Goal: Task Accomplishment & Management: Manage account settings

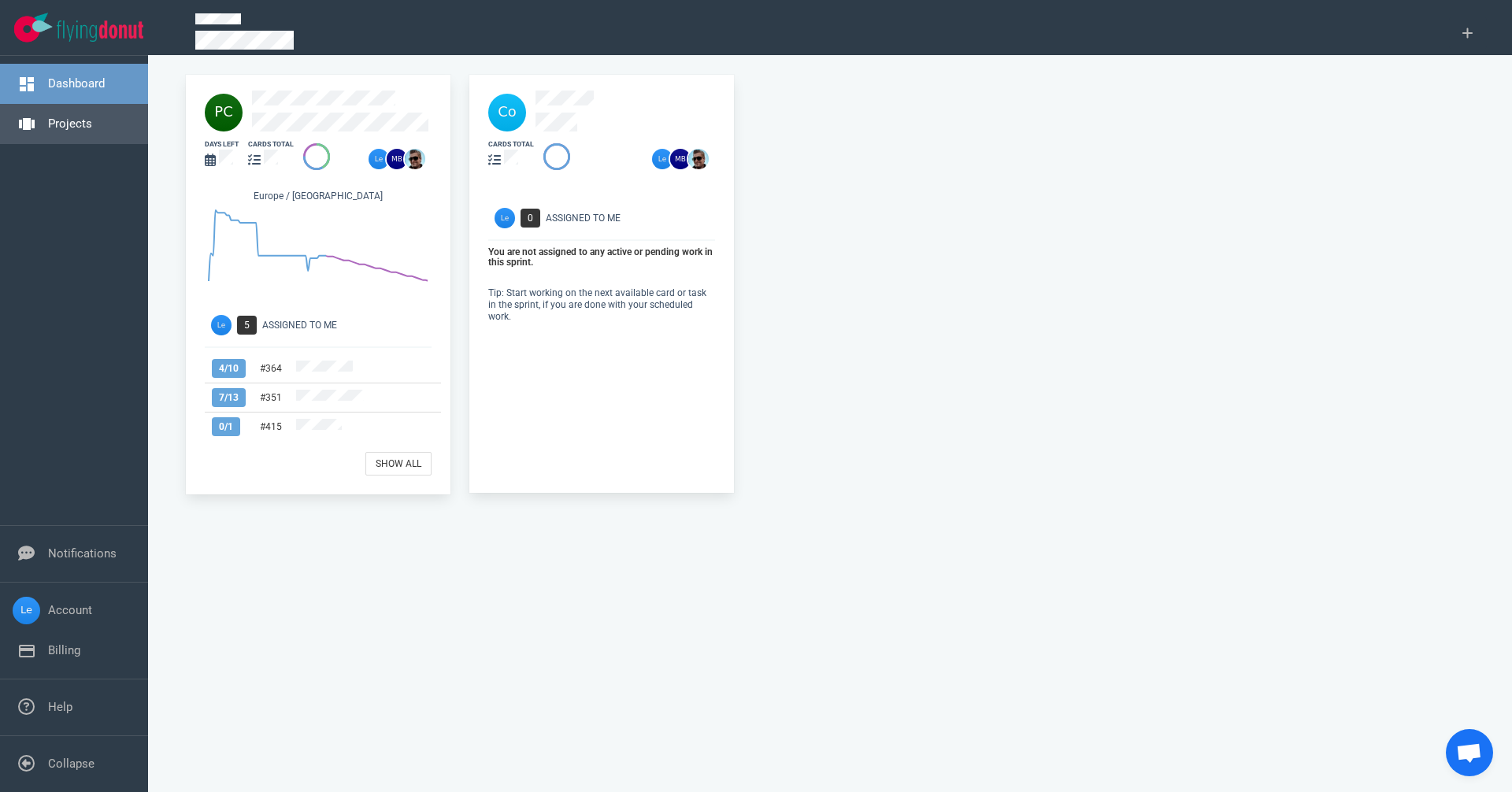
click at [57, 117] on link "Projects" at bounding box center [70, 124] width 44 height 14
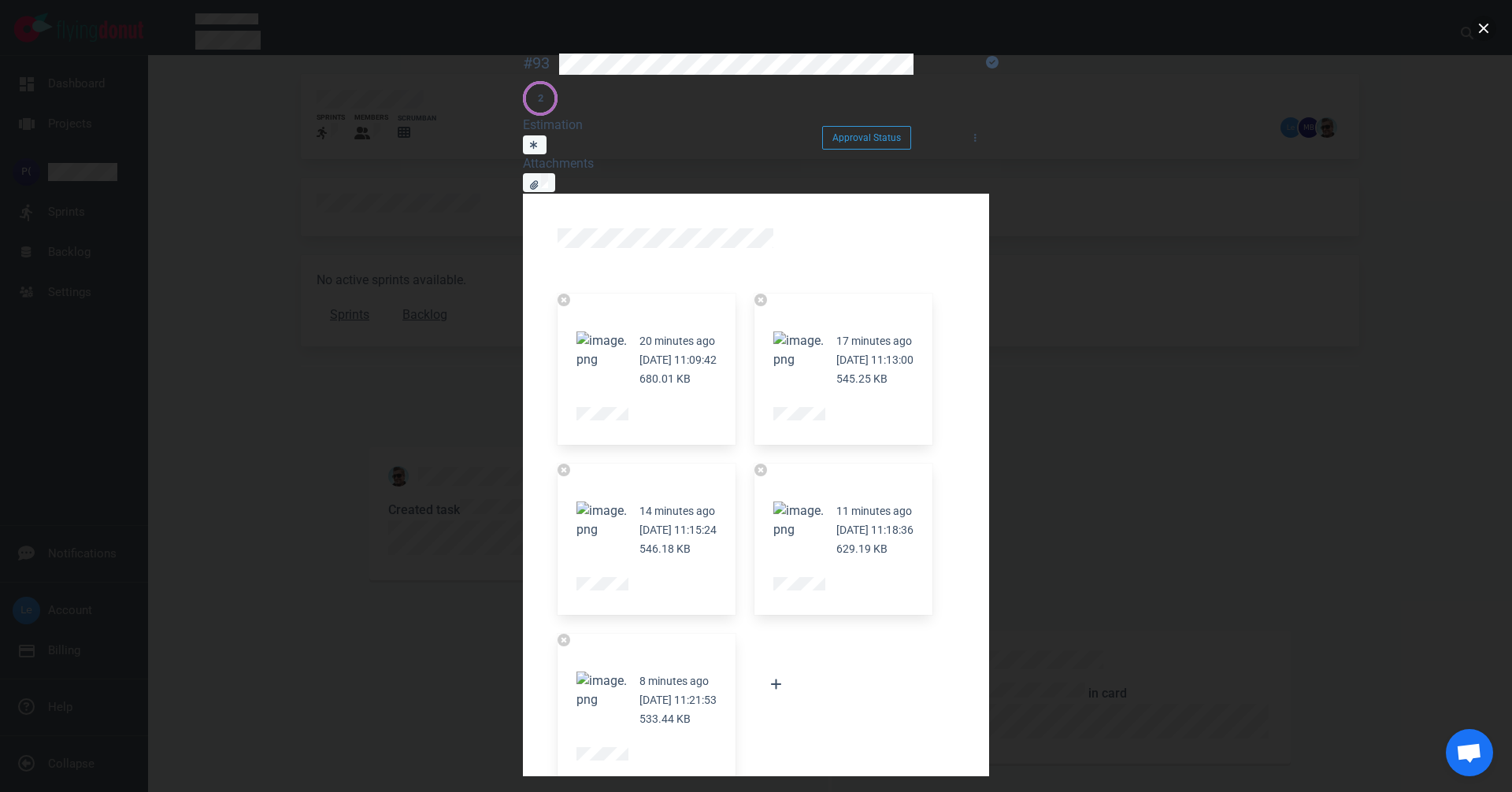
click at [1492, 23] on div "#93 Approval Status 2 Estimation Attachments Approval Status 20 minutes ago [DA…" at bounding box center [756, 396] width 1512 height 792
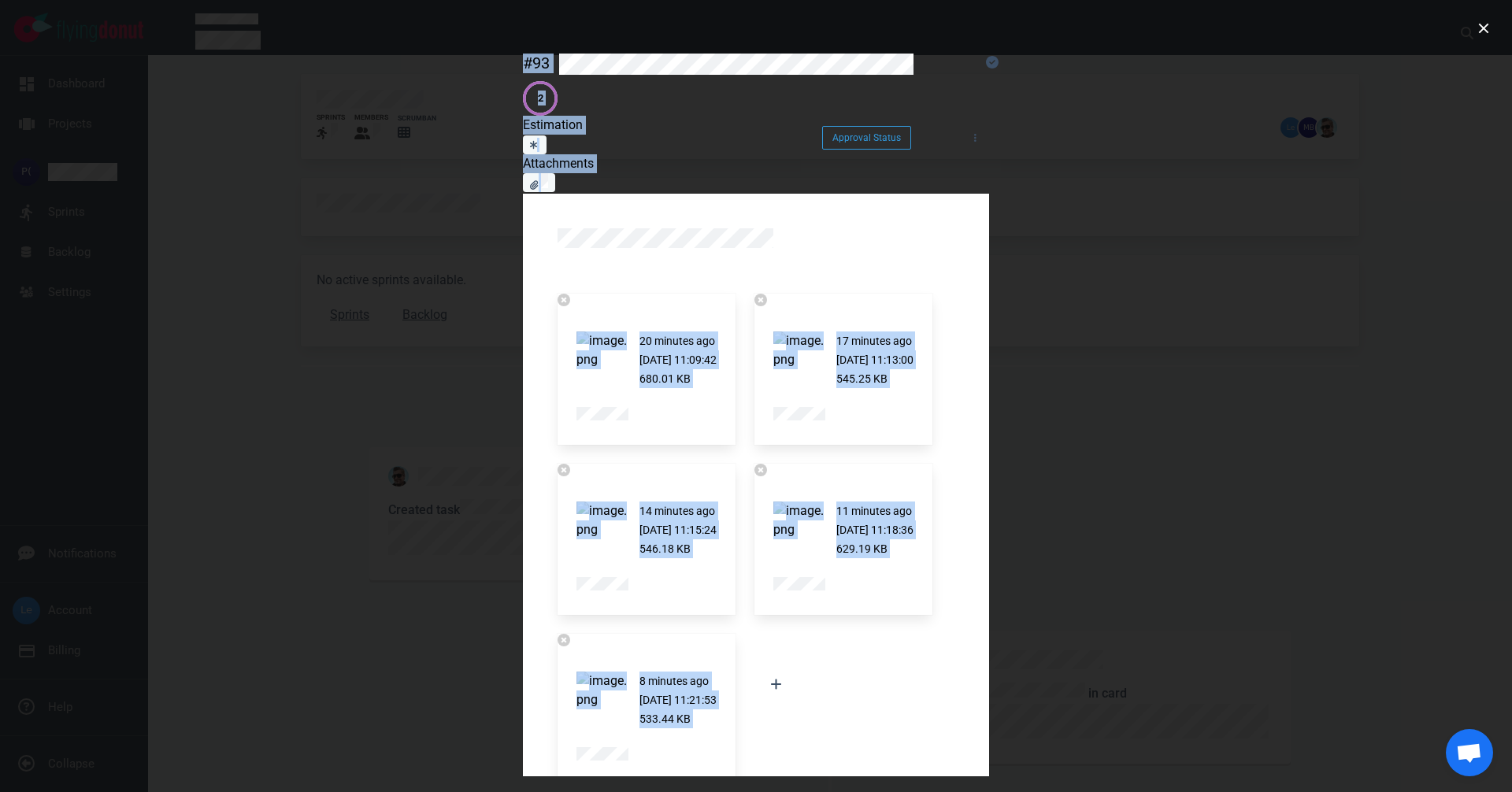
click at [1470, 32] on div at bounding box center [756, 396] width 1512 height 792
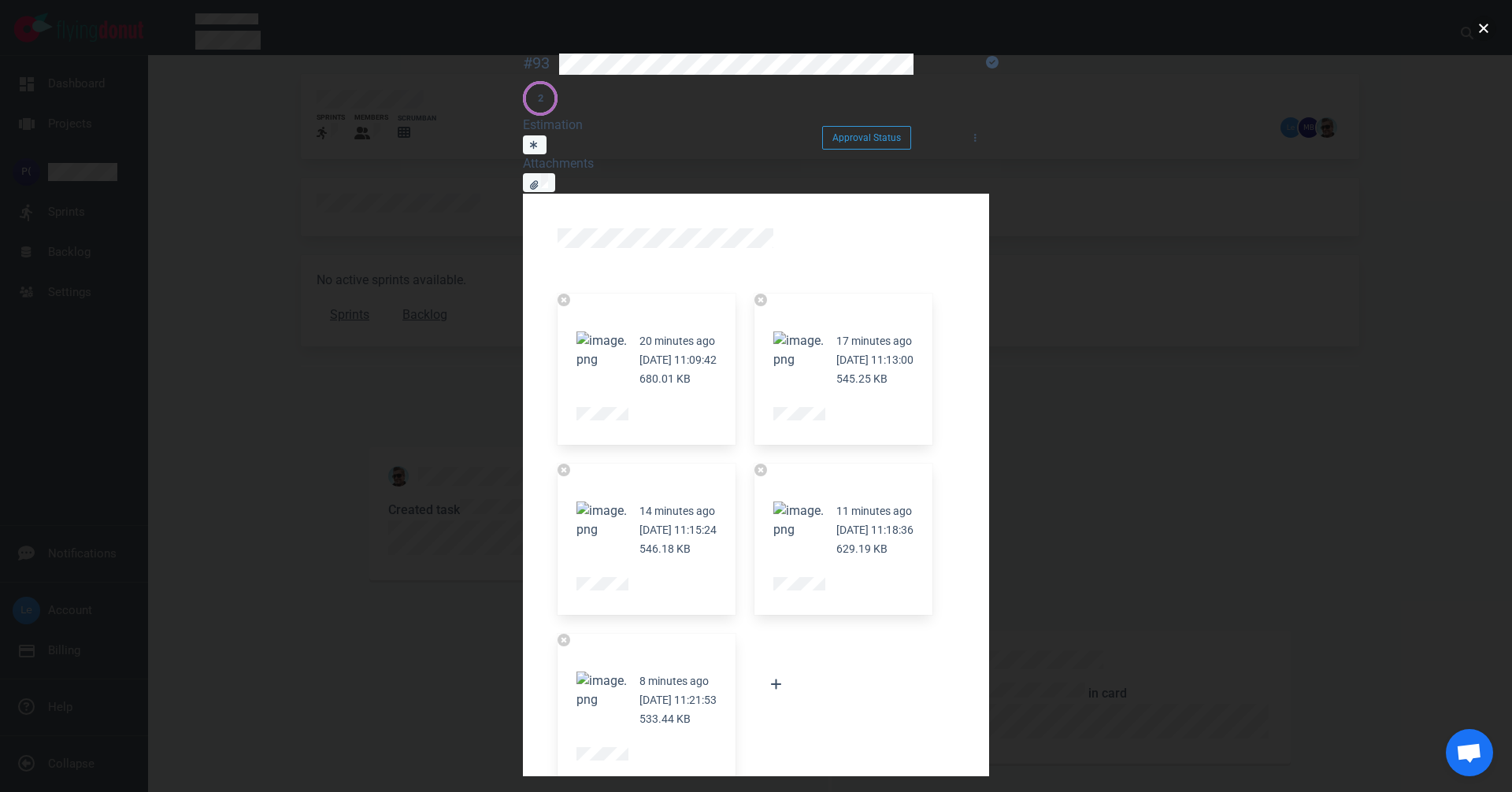
click at [1486, 25] on button "close" at bounding box center [1483, 28] width 25 height 25
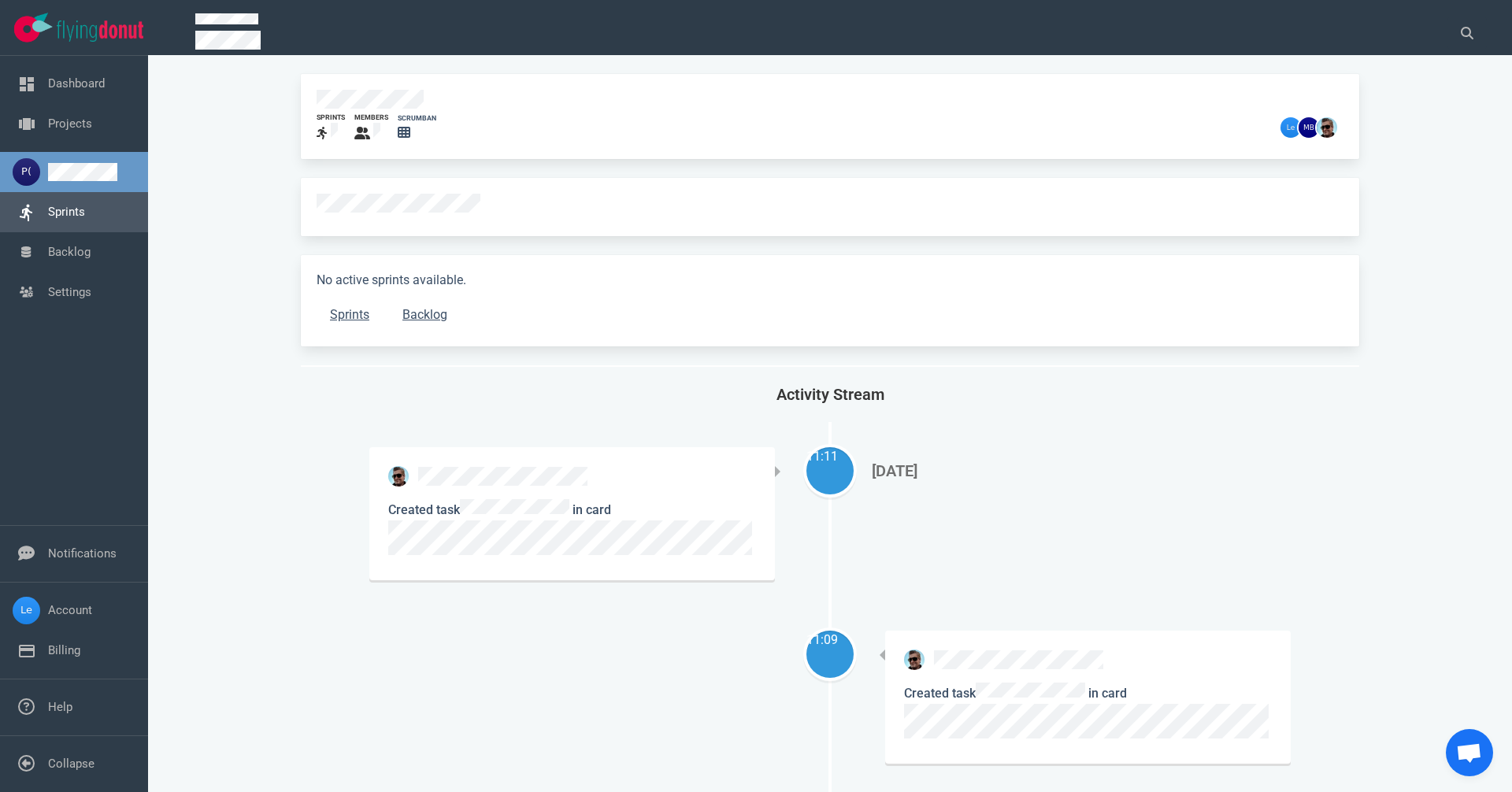
click at [48, 219] on link "Sprints" at bounding box center [67, 212] width 37 height 14
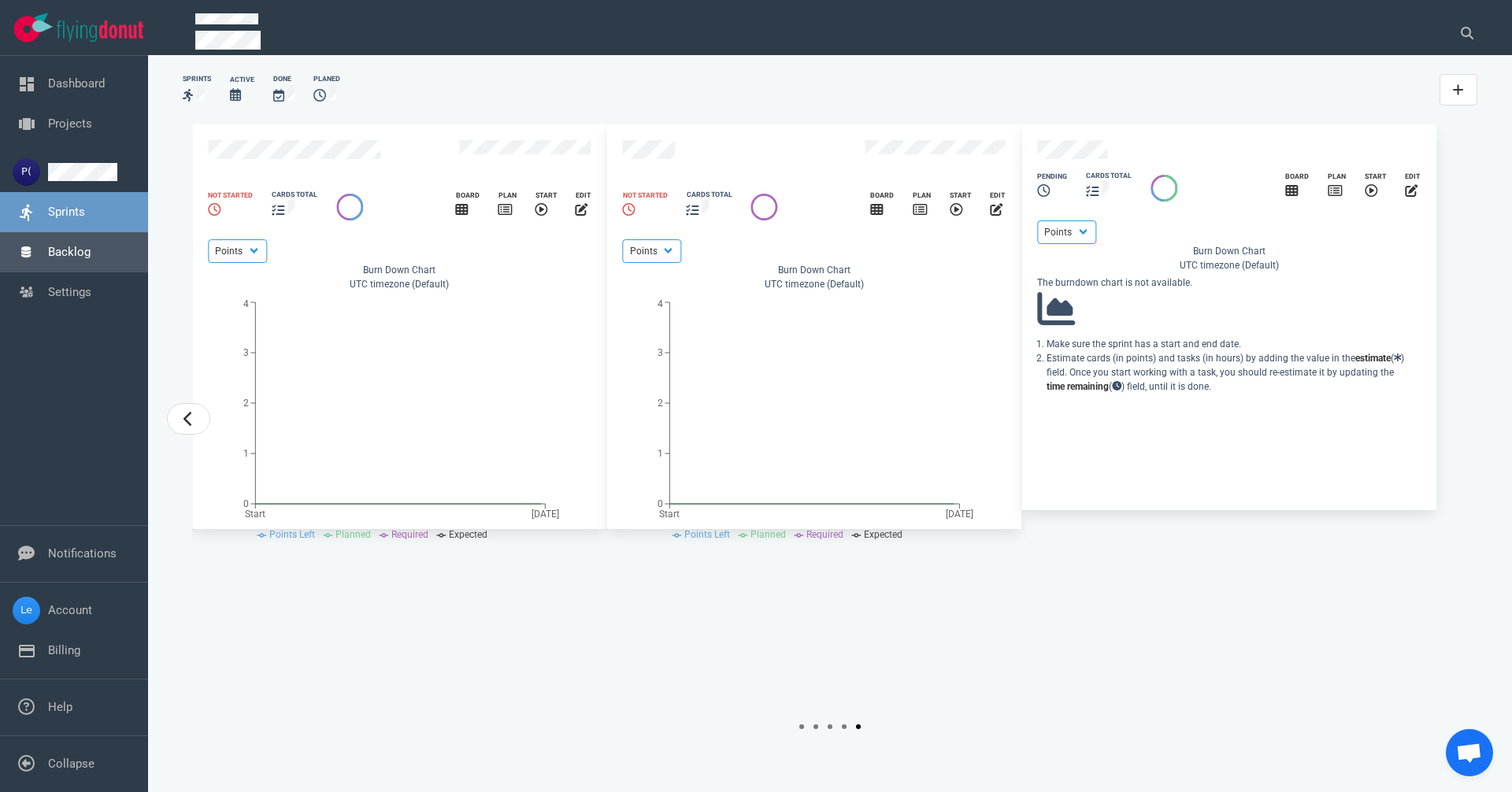
click at [75, 259] on link "Backlog" at bounding box center [69, 252] width 42 height 14
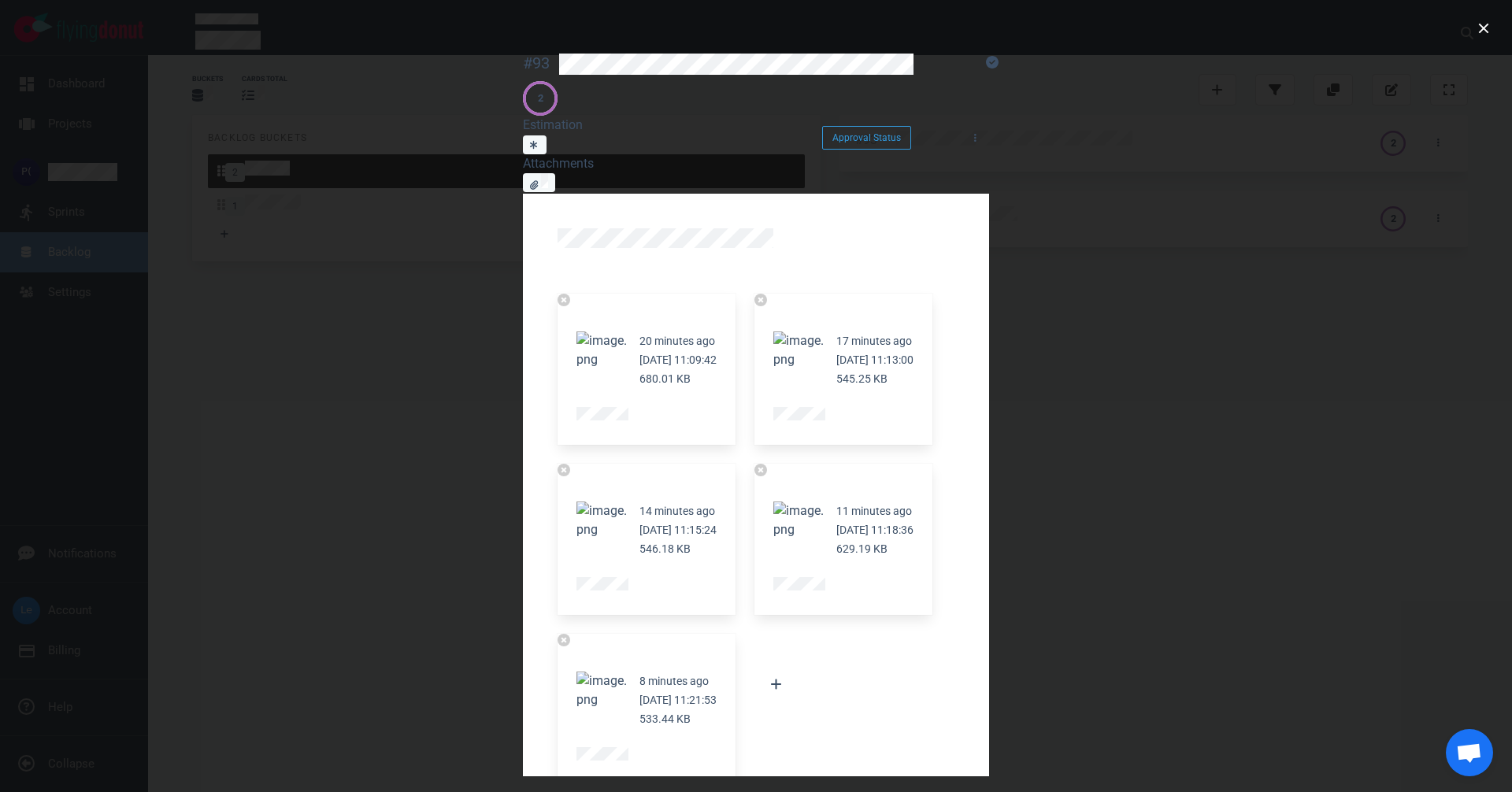
click at [1483, 14] on div at bounding box center [756, 396] width 1512 height 792
click at [1468, 31] on div at bounding box center [756, 396] width 1512 height 792
click at [1494, 28] on button "close" at bounding box center [1483, 28] width 25 height 25
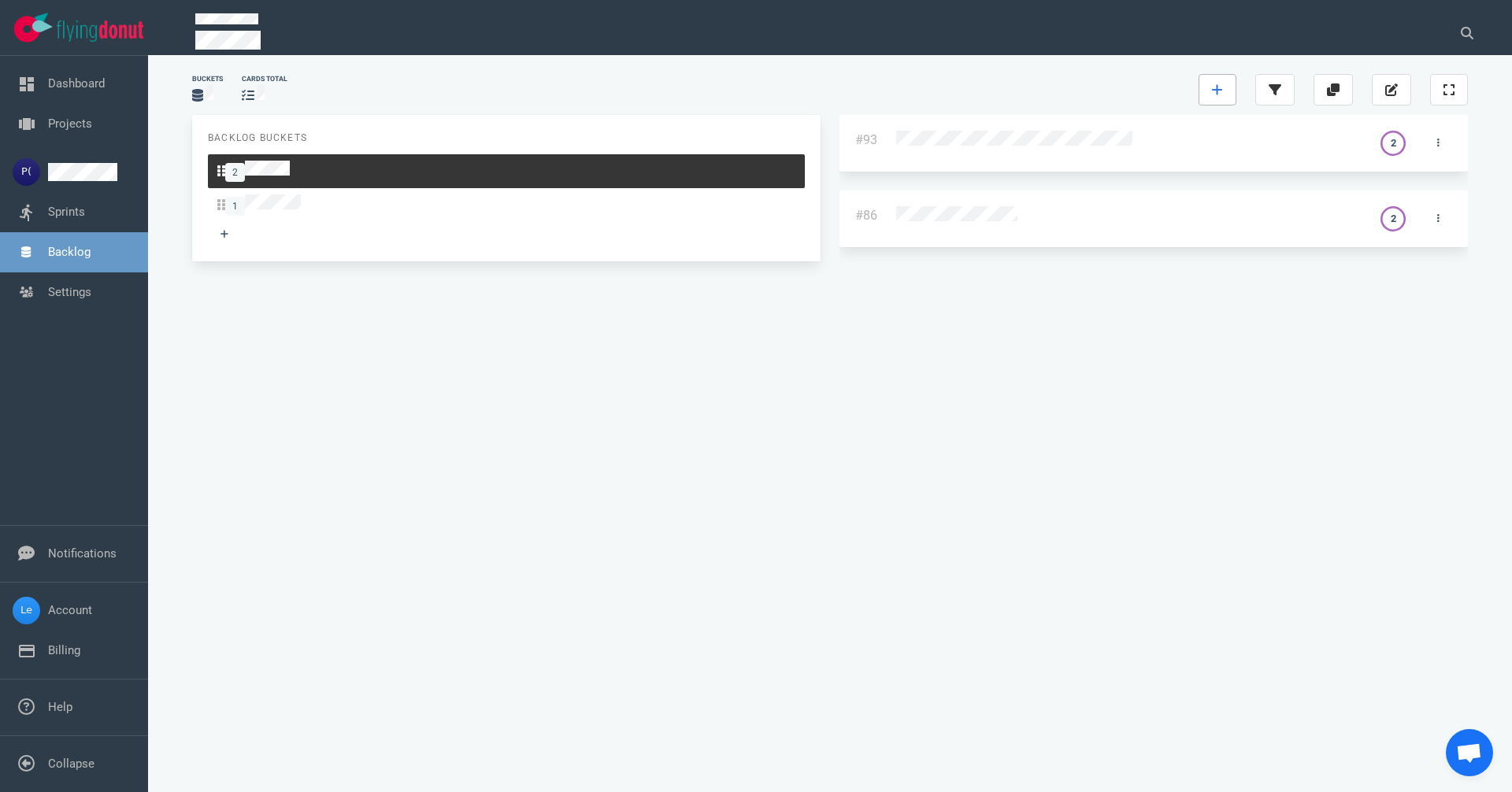
click at [1237, 85] on link at bounding box center [1218, 90] width 38 height 31
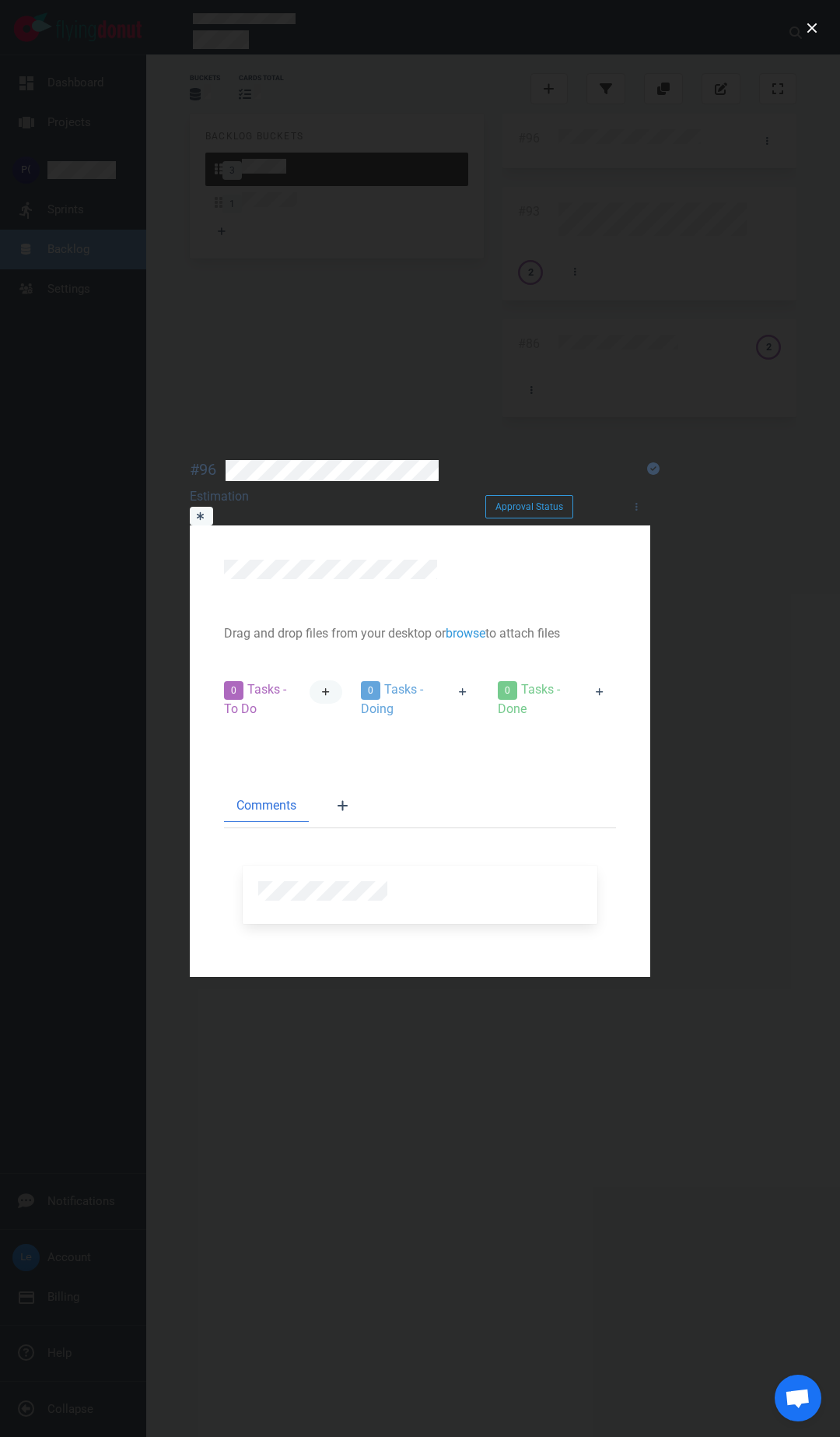
click at [330, 688] on icon at bounding box center [326, 692] width 8 height 8
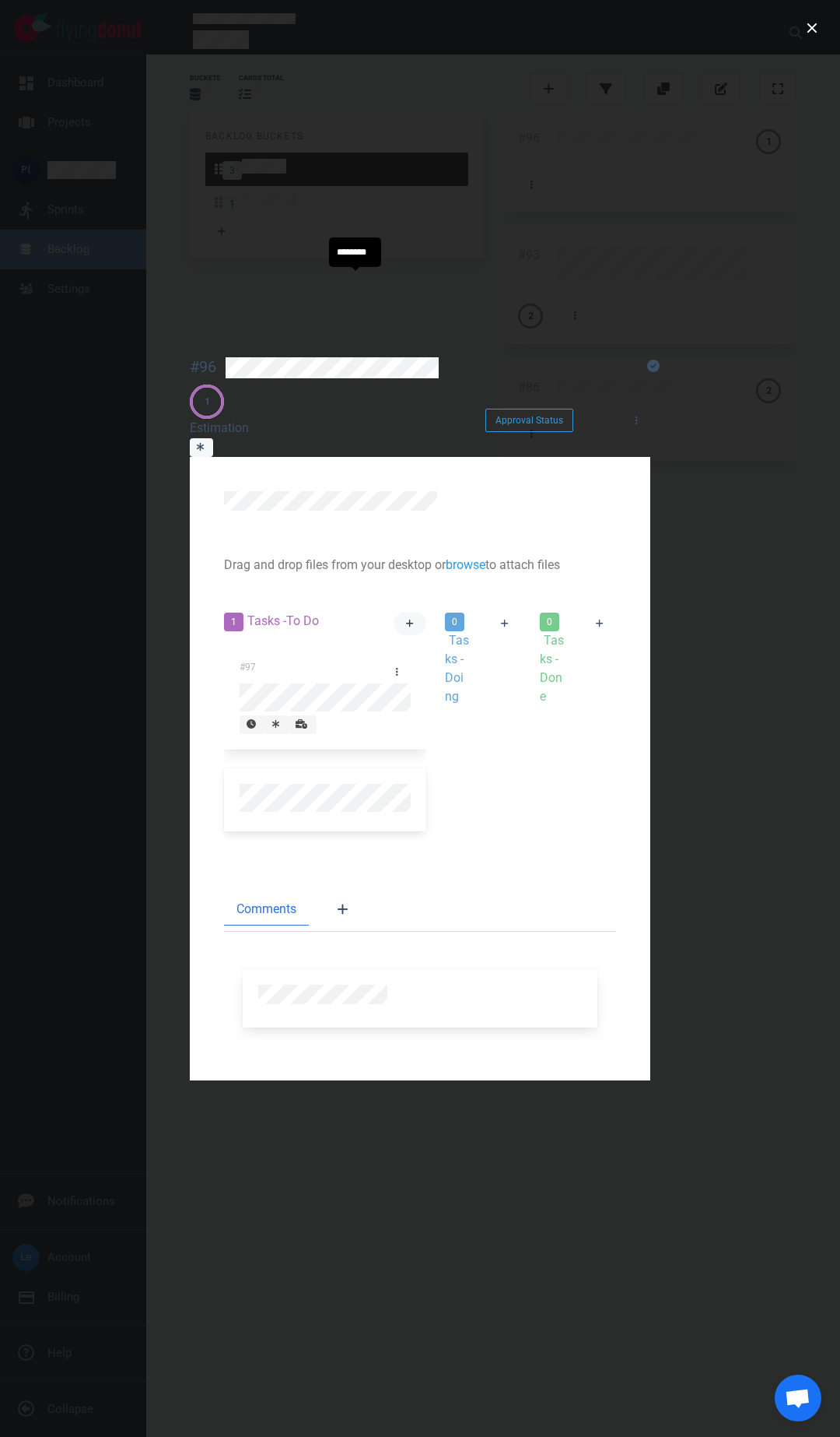
click at [394, 612] on link at bounding box center [410, 623] width 33 height 23
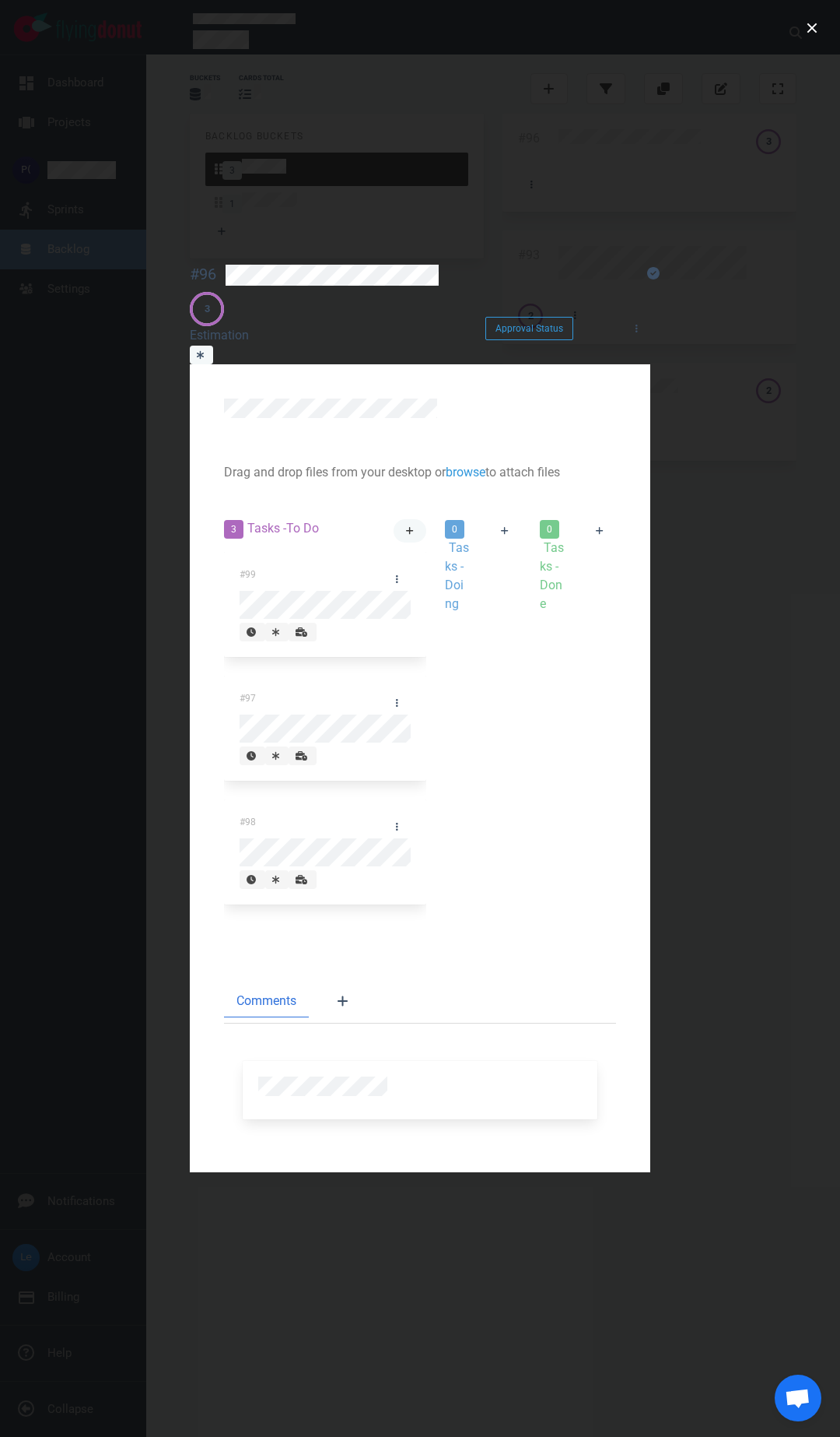
click at [394, 519] on link at bounding box center [410, 530] width 33 height 23
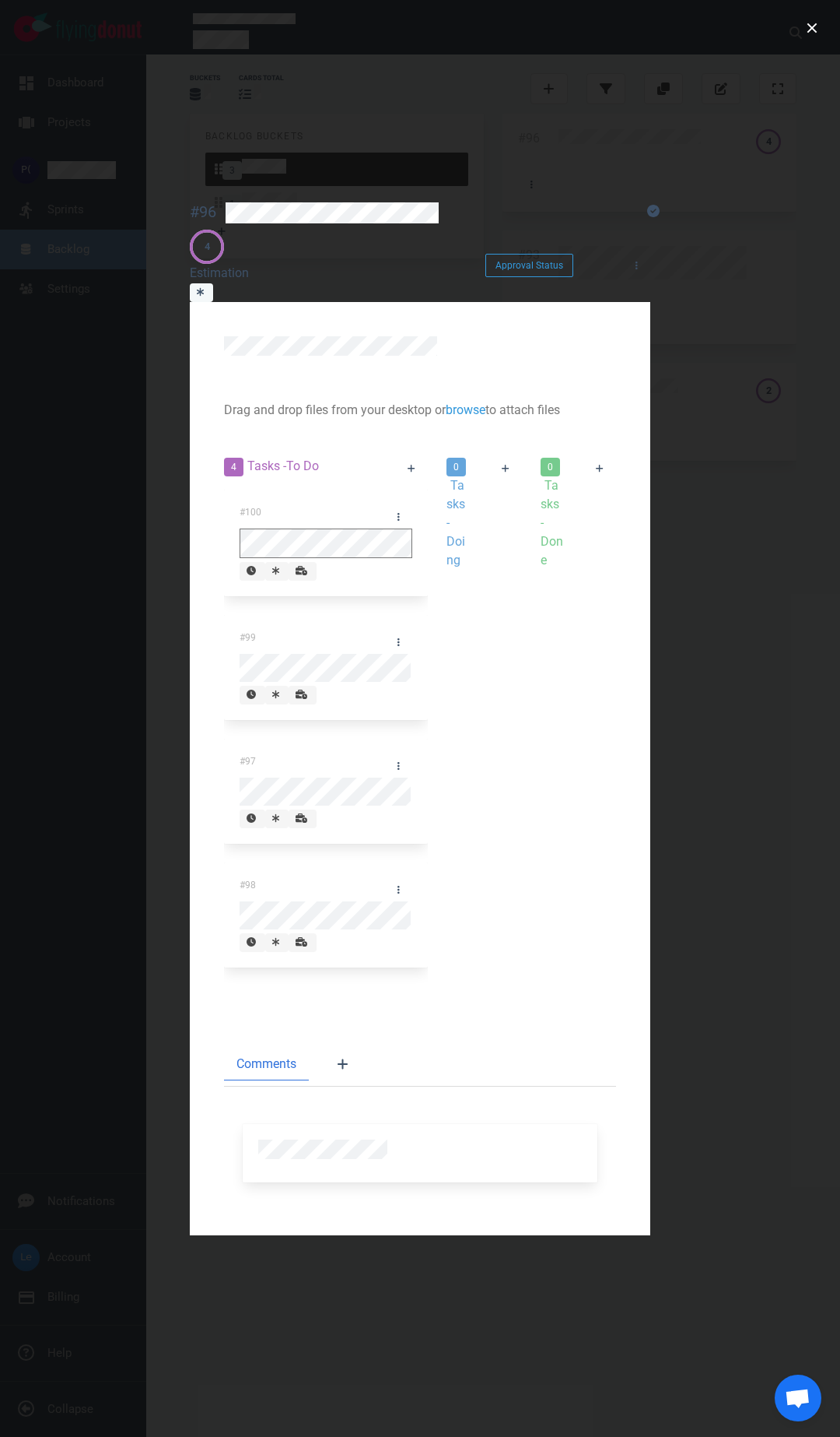
click at [308, 496] on div "#100" at bounding box center [326, 543] width 173 height 94
drag, startPoint x: 321, startPoint y: 316, endPoint x: 349, endPoint y: 353, distance: 46.4
click at [349, 496] on div "#100" at bounding box center [326, 543] width 173 height 94
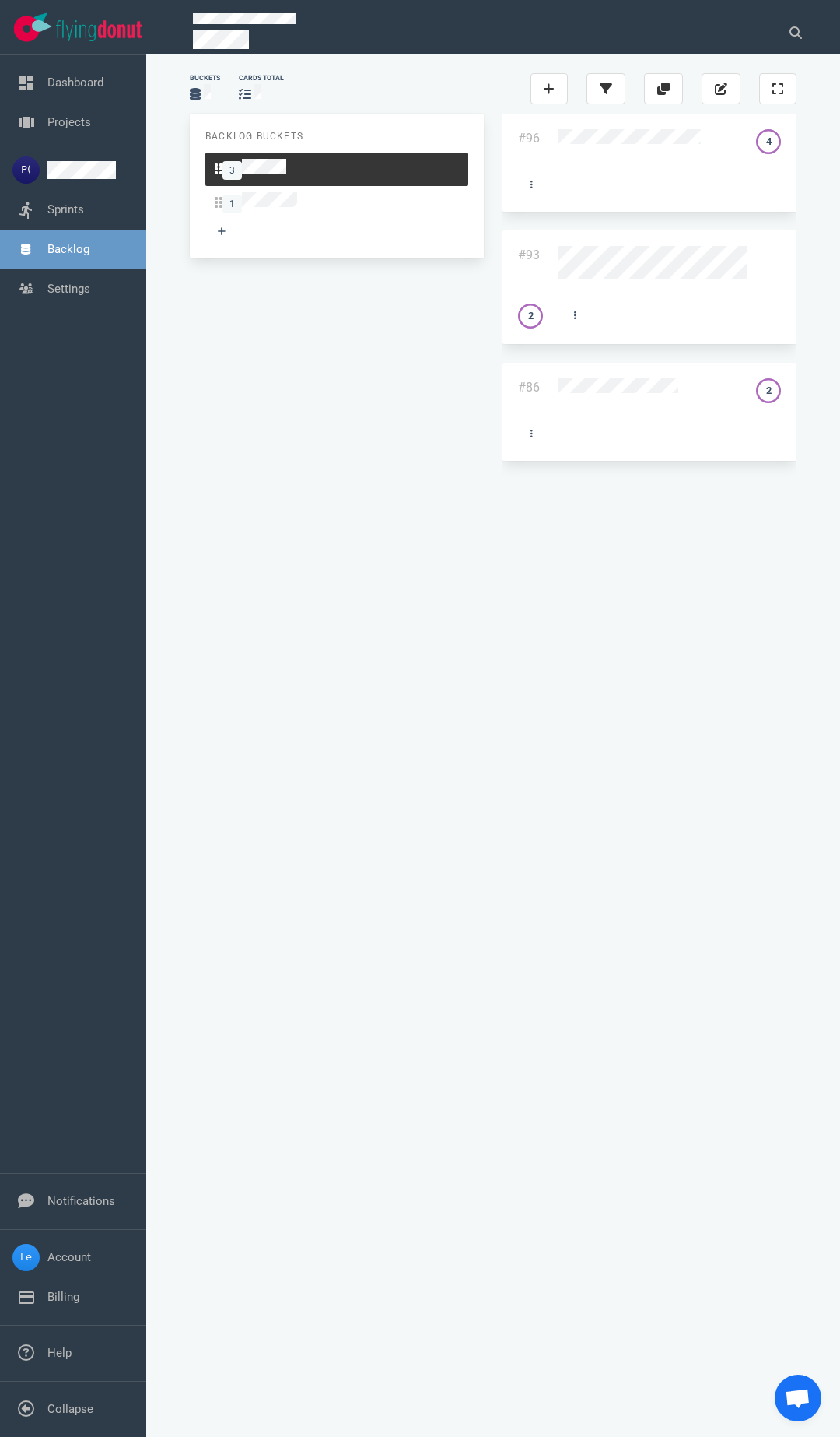
click at [596, 151] on div at bounding box center [638, 141] width 179 height 44
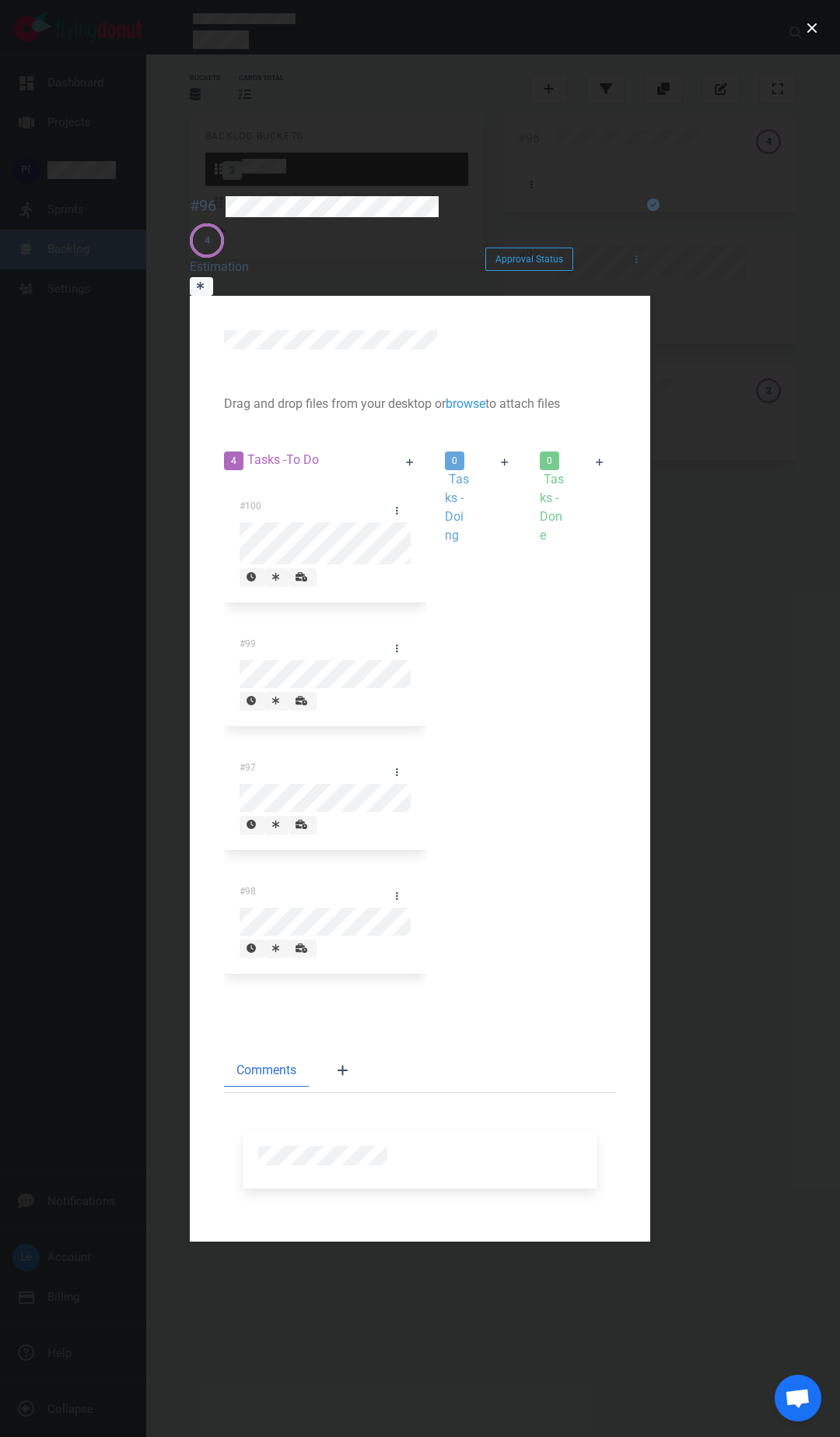
click at [348, 782] on section "Drag and drop files from your desktop or browse to attach files Attach Files Co…" at bounding box center [420, 769] width 461 height 945
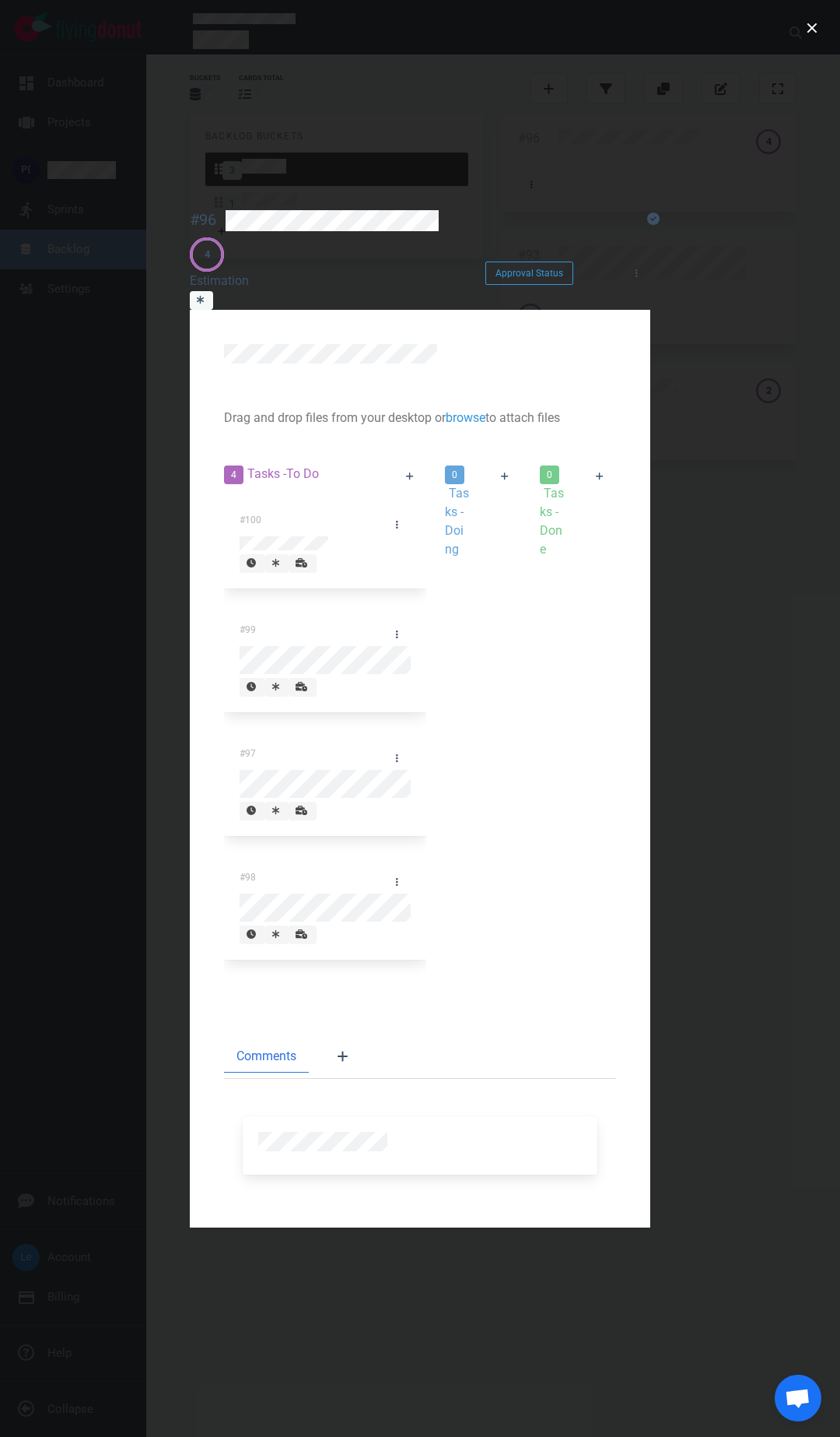
click at [274, 504] on div "#100" at bounding box center [303, 524] width 144 height 42
click at [270, 504] on div "#100" at bounding box center [303, 524] width 144 height 42
click at [231, 504] on div "#100" at bounding box center [303, 524] width 144 height 42
click at [323, 503] on div "#100" at bounding box center [303, 523] width 145 height 42
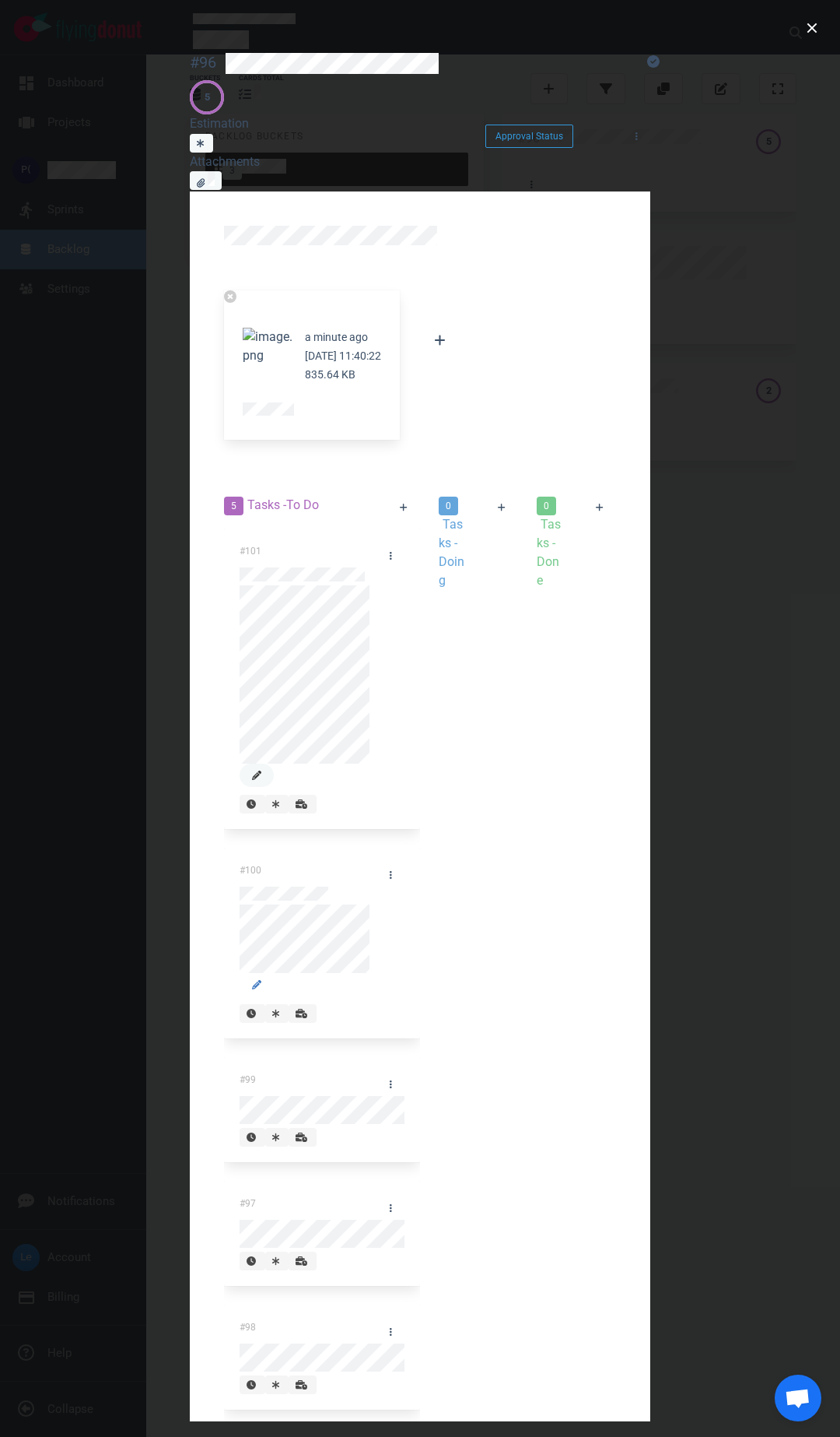
click at [261, 771] on icon at bounding box center [256, 775] width 9 height 9
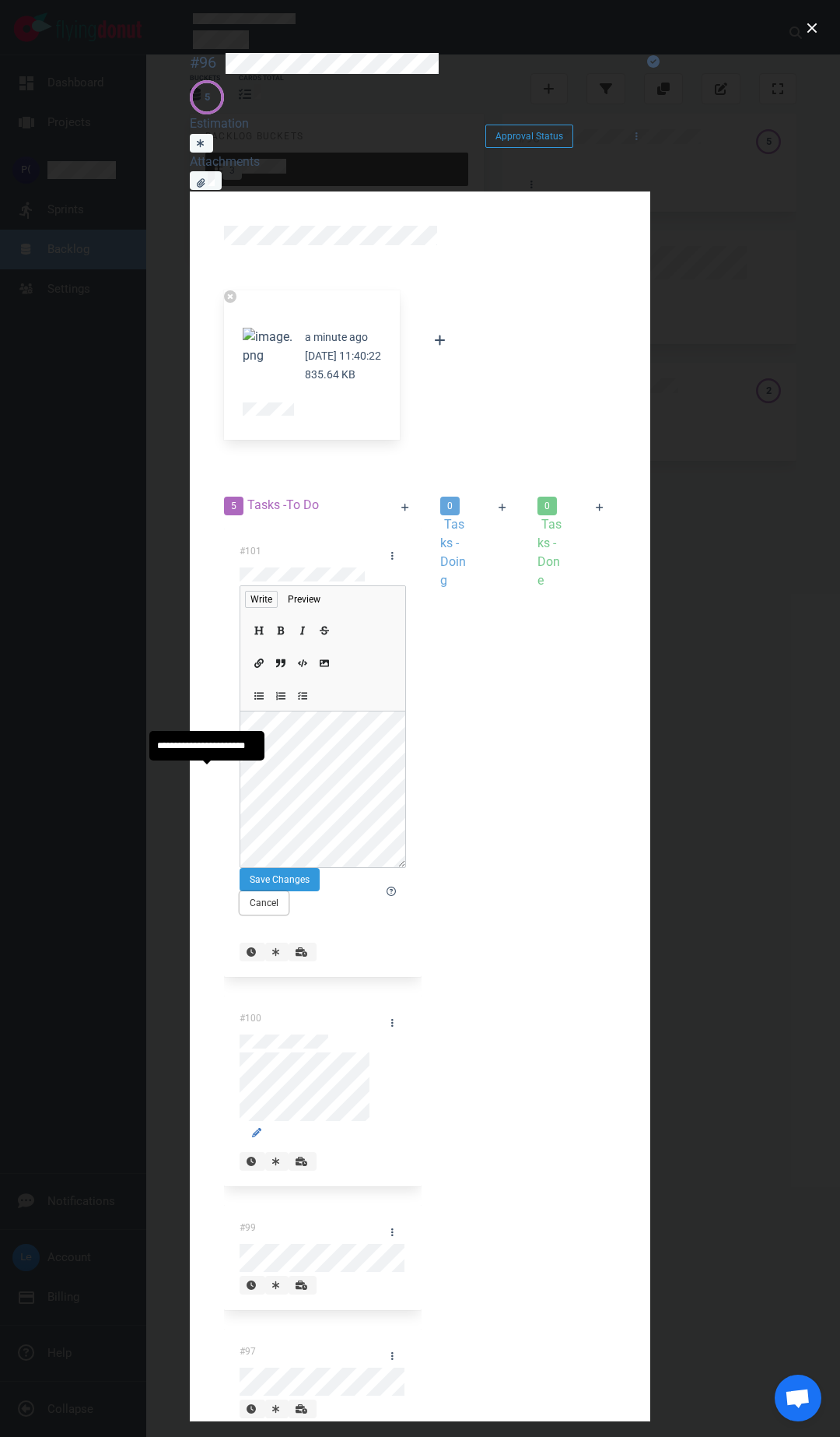
click at [239, 782] on button "Cancel" at bounding box center [263, 903] width 49 height 23
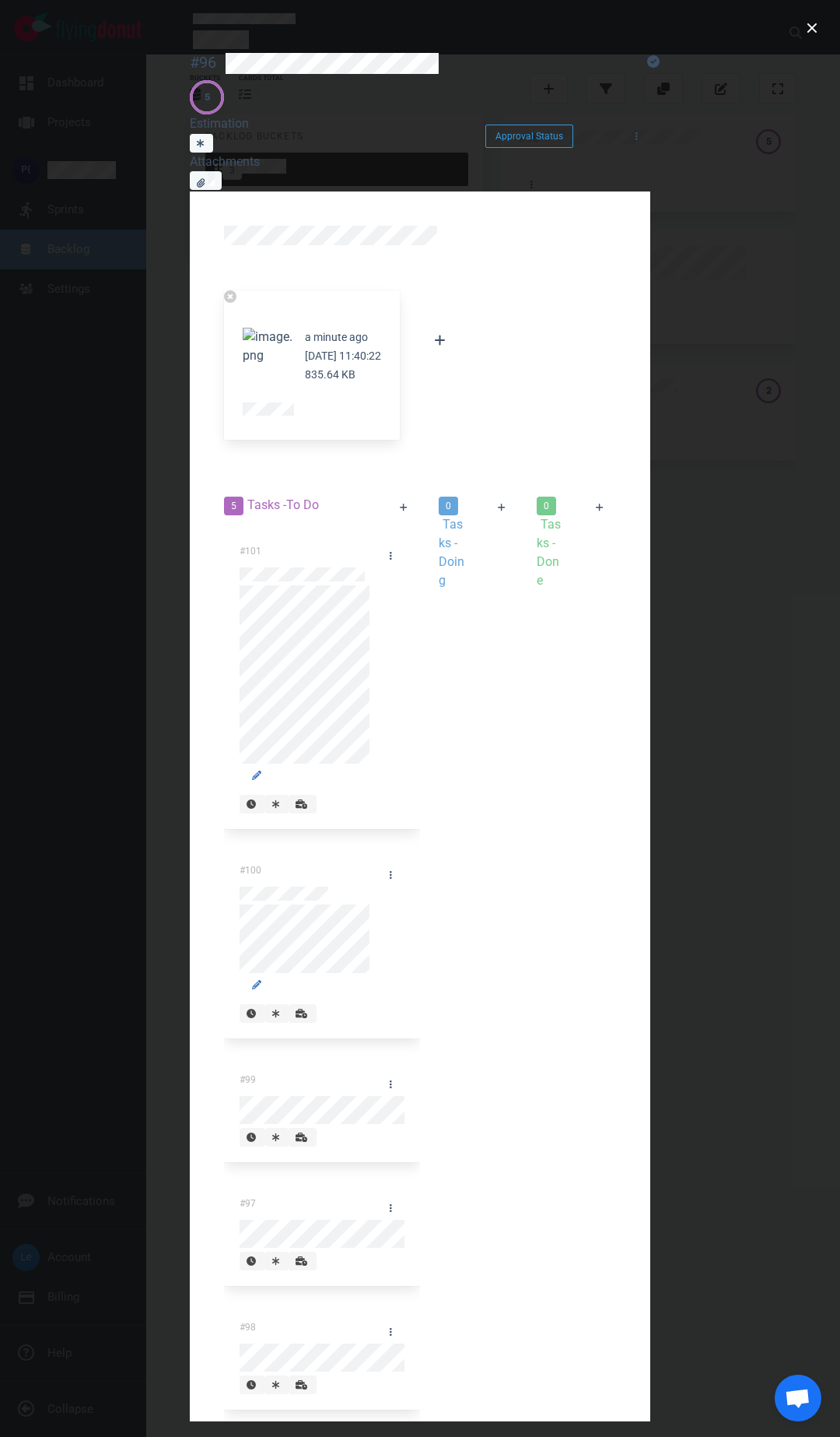
drag, startPoint x: 242, startPoint y: 293, endPoint x: 233, endPoint y: 287, distance: 10.8
click at [241, 309] on div "a minute ago [DATE] 11:40:22 835.64 KB" at bounding box center [312, 374] width 176 height 131
click at [243, 327] on button "Zoom image" at bounding box center [267, 346] width 50 height 38
